Goal: Task Accomplishment & Management: Manage account settings

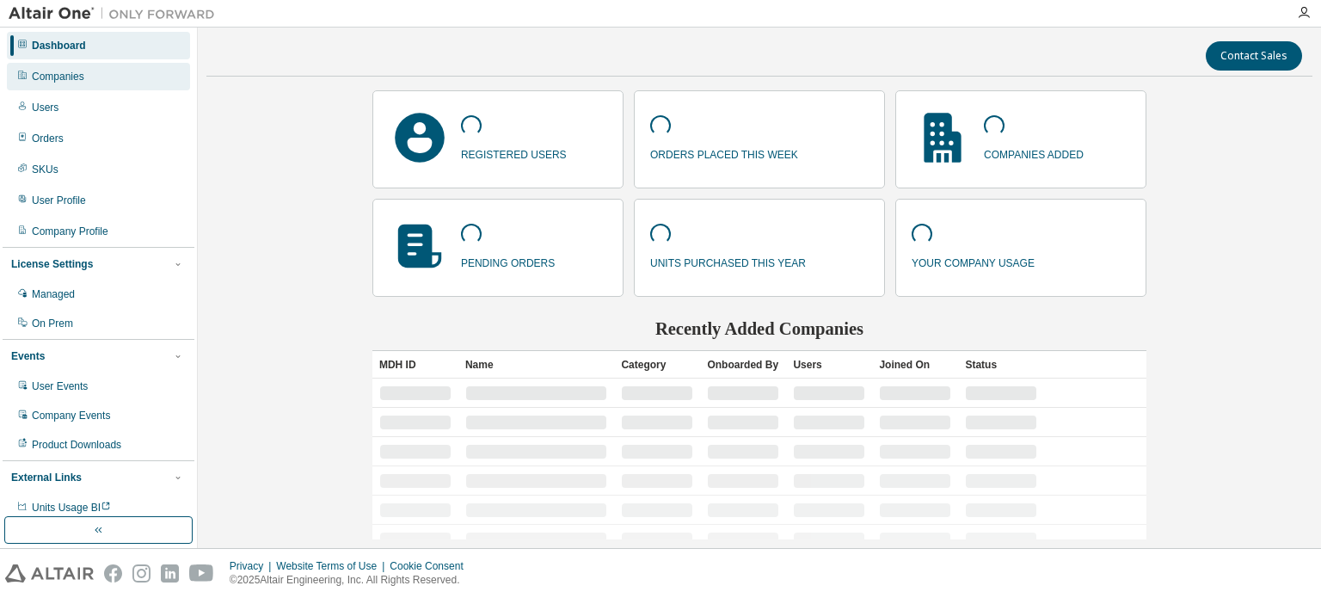
click at [55, 76] on div "Companies" at bounding box center [58, 77] width 52 height 14
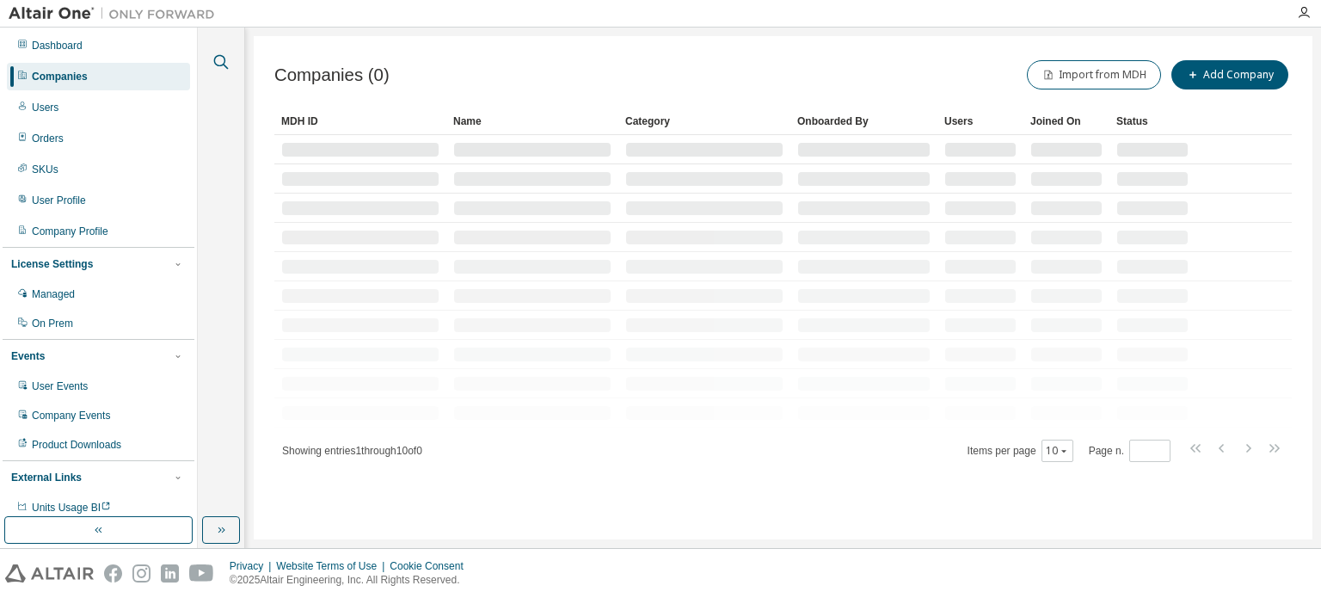
click at [217, 59] on icon "button" at bounding box center [221, 62] width 21 height 21
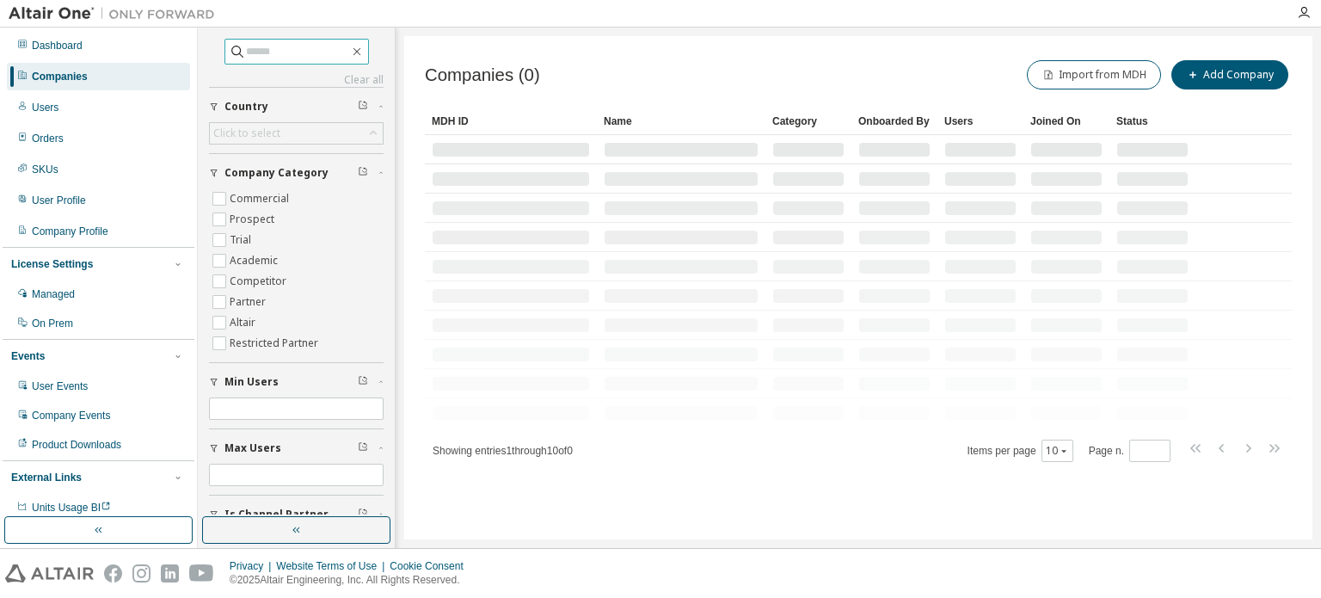
click at [246, 51] on input "text" at bounding box center [297, 51] width 103 height 17
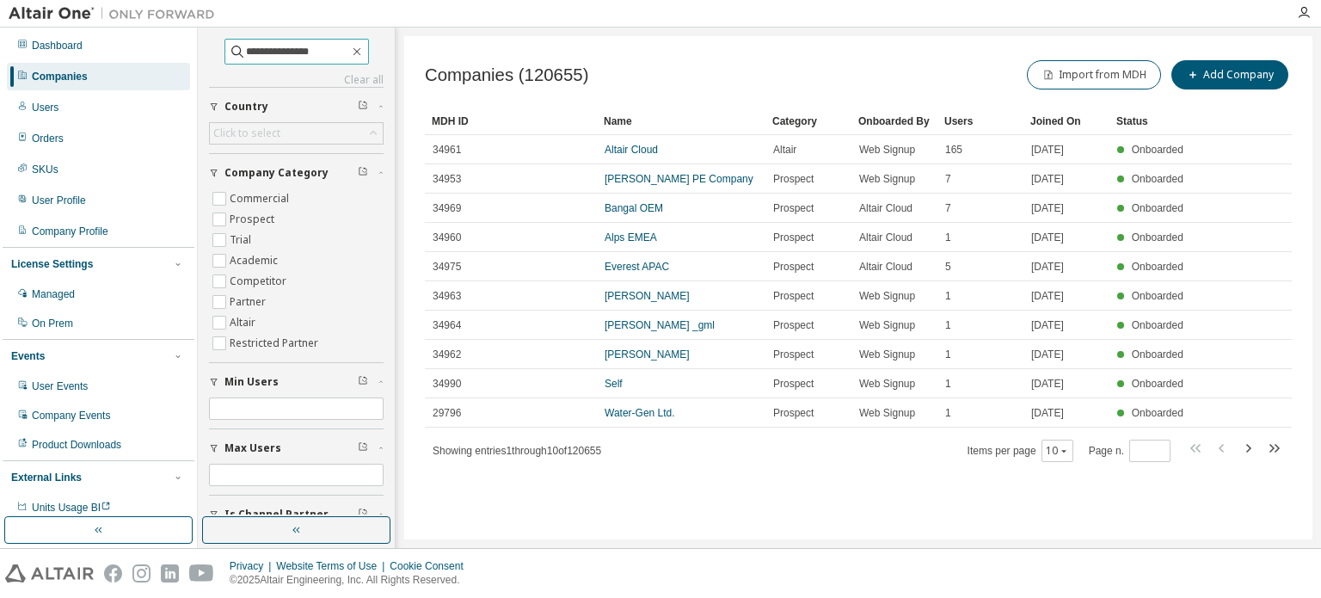
type input "**********"
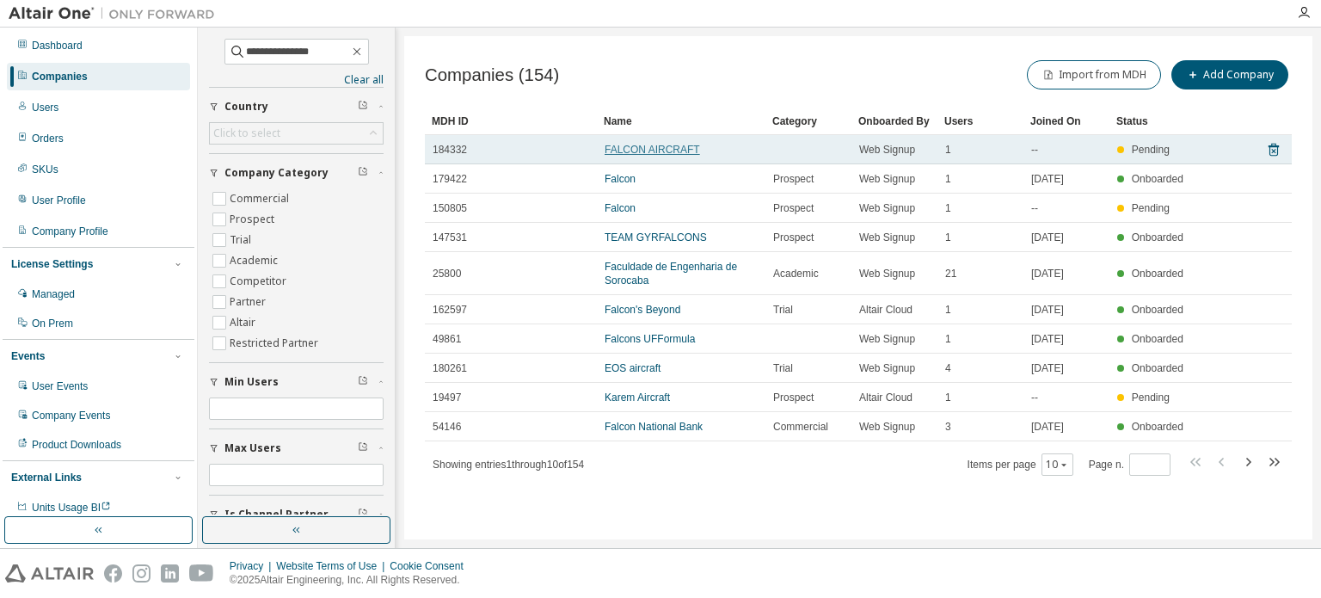
click at [655, 147] on link "FALCON AIRCRAFT" at bounding box center [651, 150] width 95 height 12
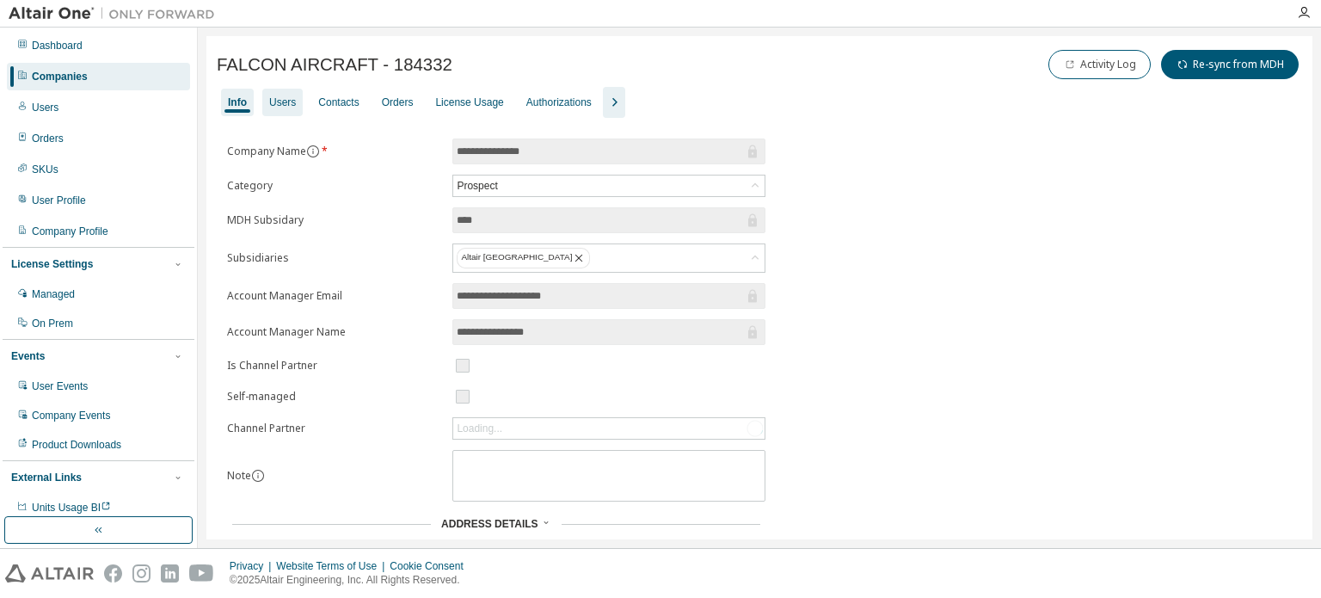
click at [286, 103] on div "Users" at bounding box center [282, 102] width 27 height 14
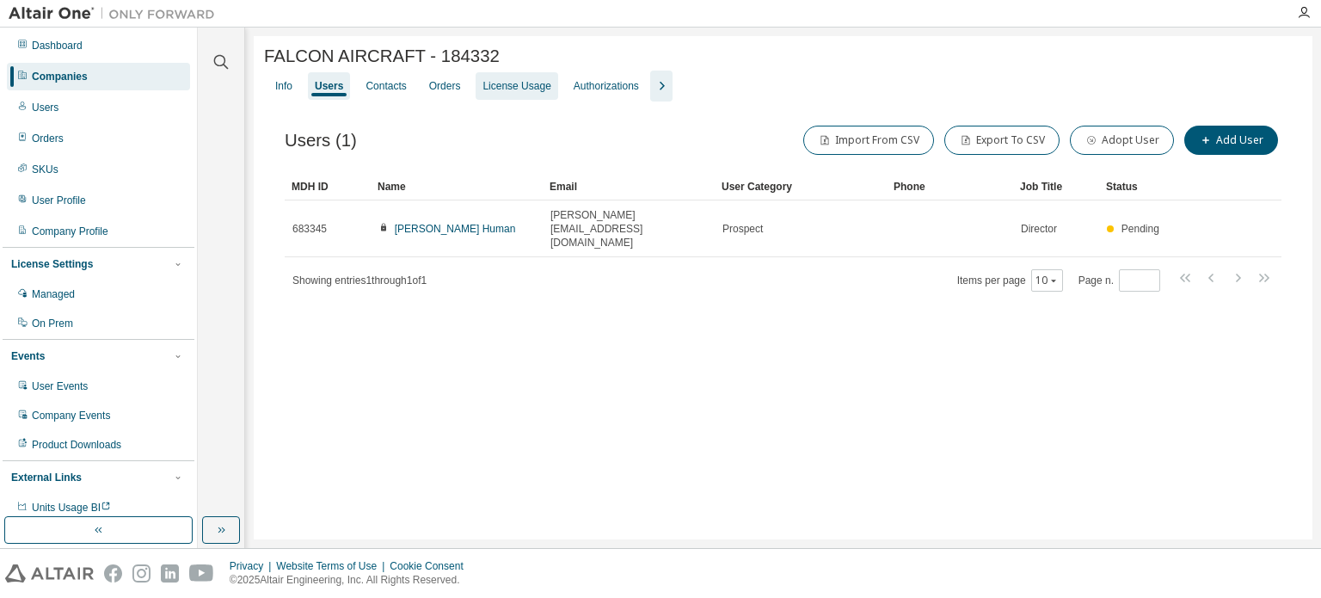
click at [526, 92] on div "License Usage" at bounding box center [516, 86] width 68 height 14
